Goal: Transaction & Acquisition: Purchase product/service

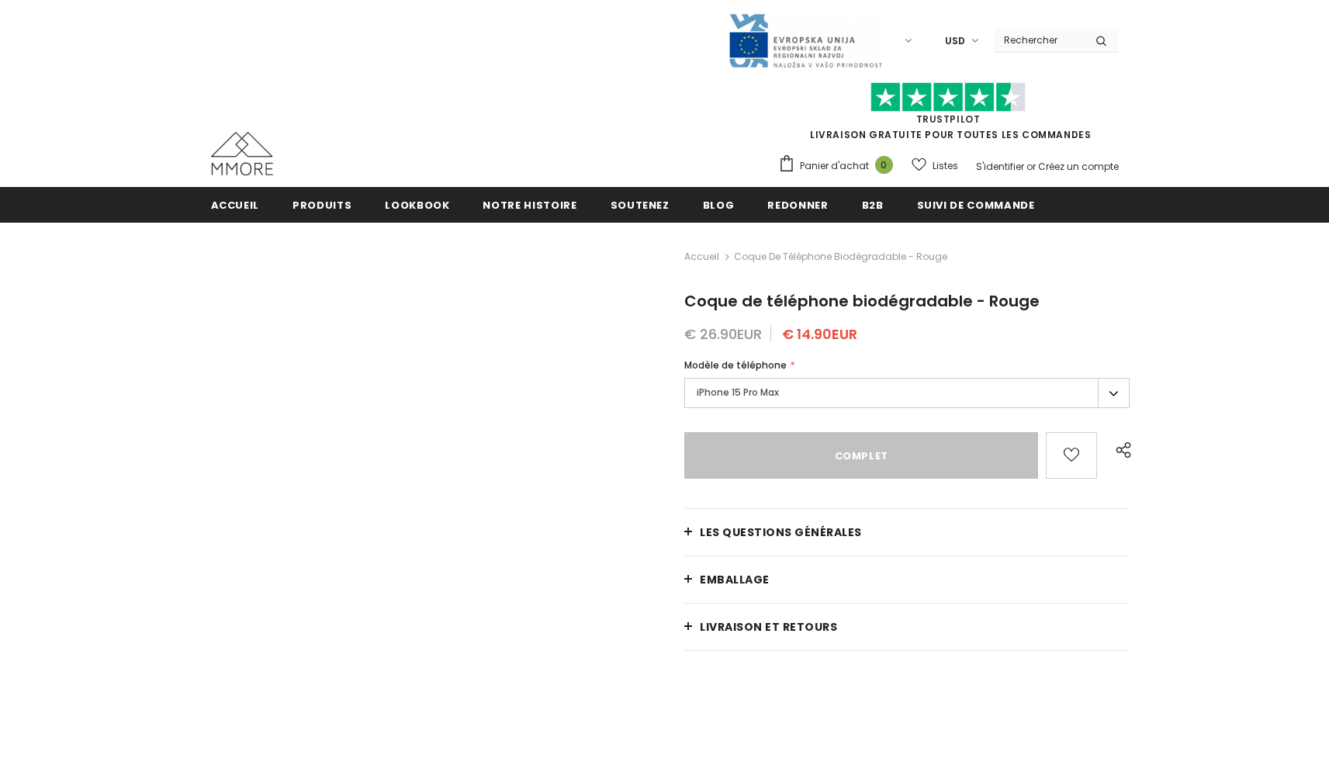
type input "Sold Out"
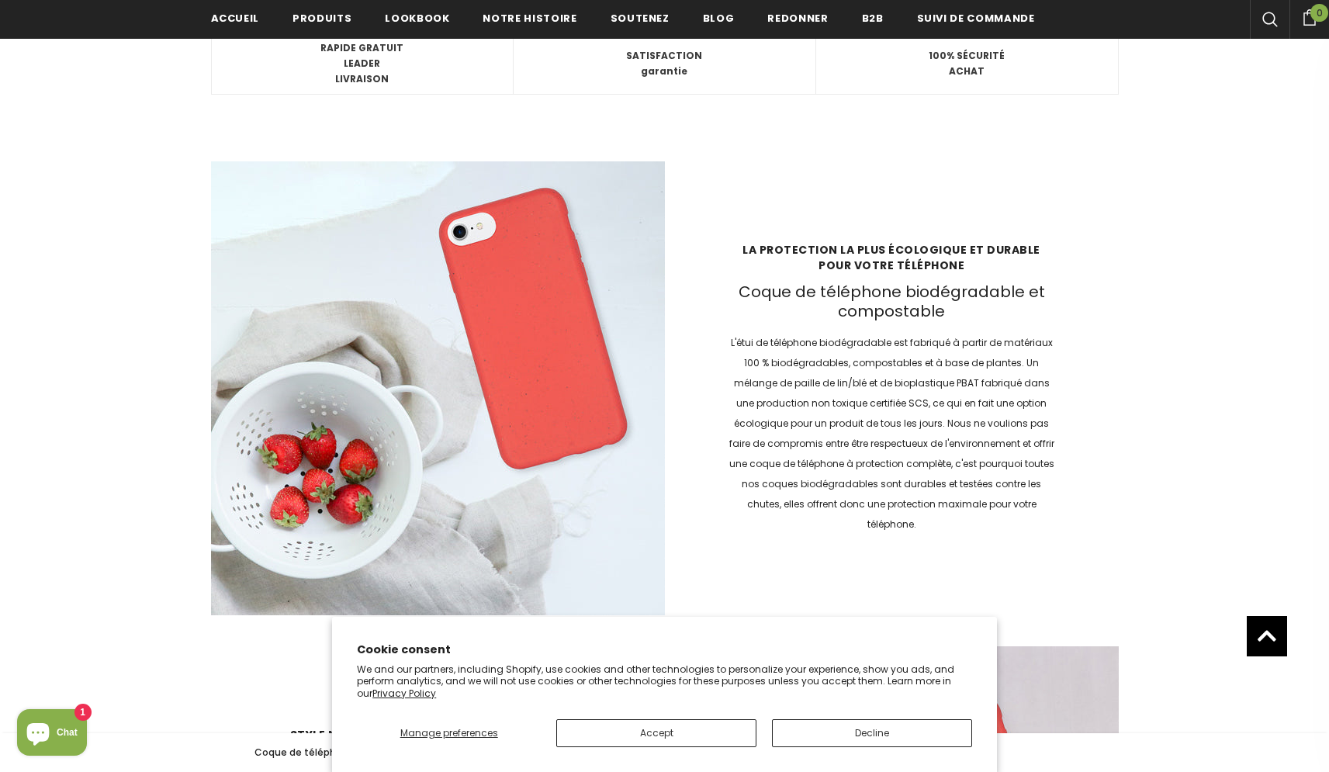
scroll to position [2316, 0]
